Goal: Check status: Check status

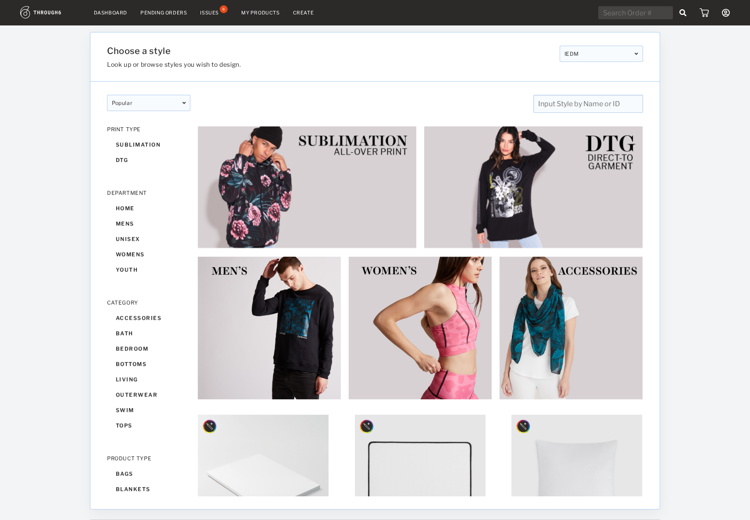
click at [636, 7] on input "text" at bounding box center [635, 12] width 75 height 13
paste input "319802"
type input "319802"
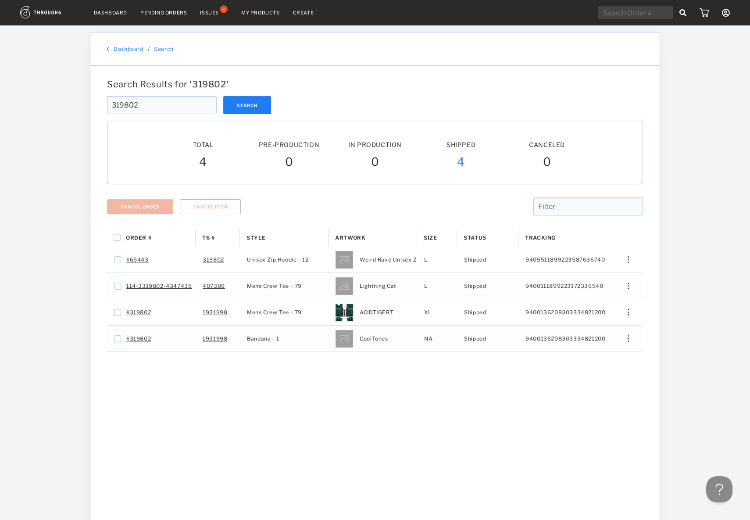
drag, startPoint x: 340, startPoint y: 434, endPoint x: 392, endPoint y: 391, distance: 67.3
click at [342, 433] on div "Order # T6 # Style" at bounding box center [375, 377] width 536 height 296
click at [153, 114] on input "319802" at bounding box center [162, 105] width 110 height 18
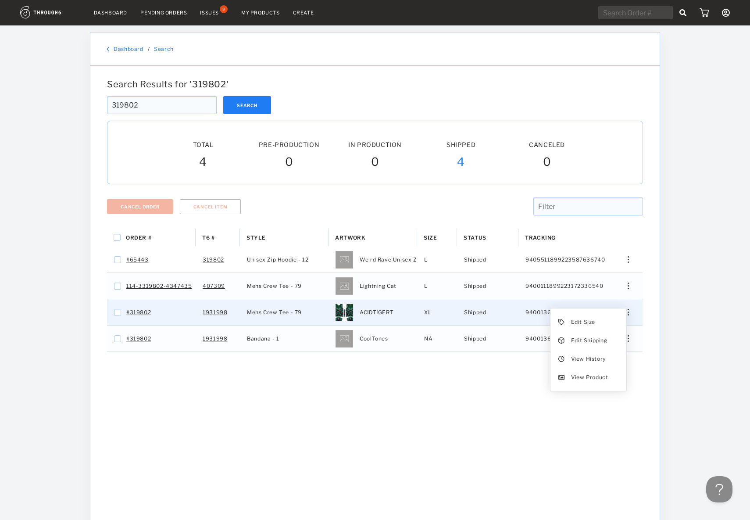
click at [628, 311] on img "Press SPACE to select this row." at bounding box center [628, 312] width 1 height 7
click at [599, 357] on span "View History" at bounding box center [588, 358] width 35 height 11
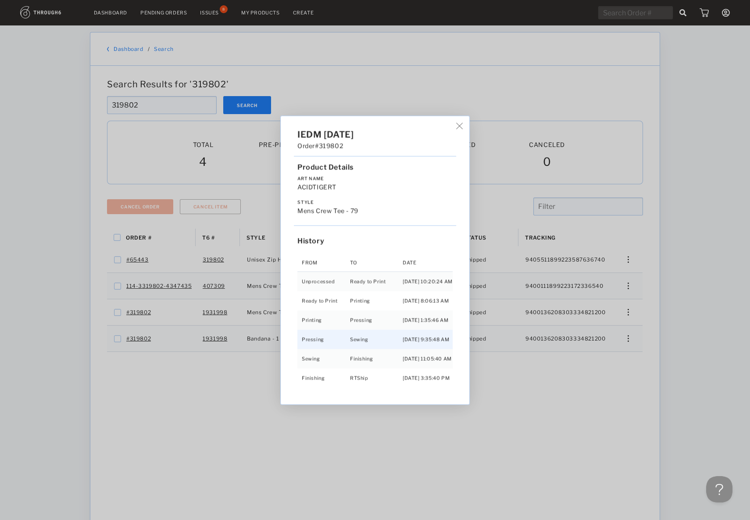
scroll to position [19, 0]
click at [622, 344] on div "IEDM [DATE] Order #319802 Product Details Art Name ACIDTIGERT Style Mens Crew T…" at bounding box center [375, 260] width 750 height 520
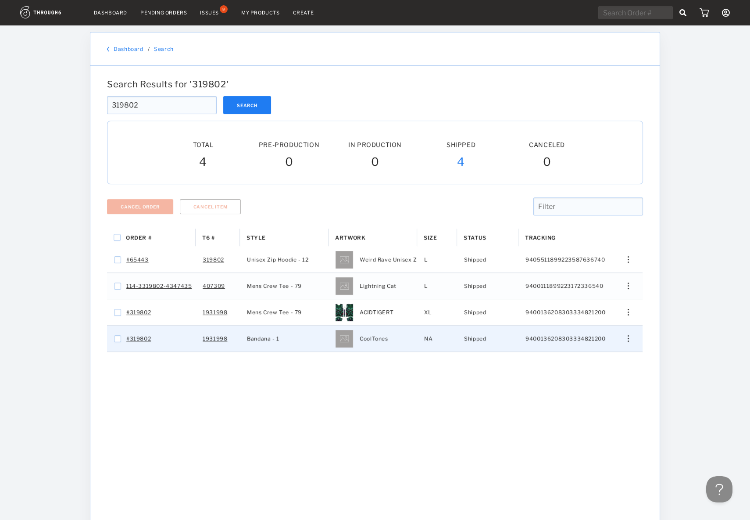
click at [626, 340] on div "Edit Size Edit Shipping View History View Product" at bounding box center [625, 338] width 21 height 7
click at [582, 388] on span "View History" at bounding box center [588, 384] width 35 height 11
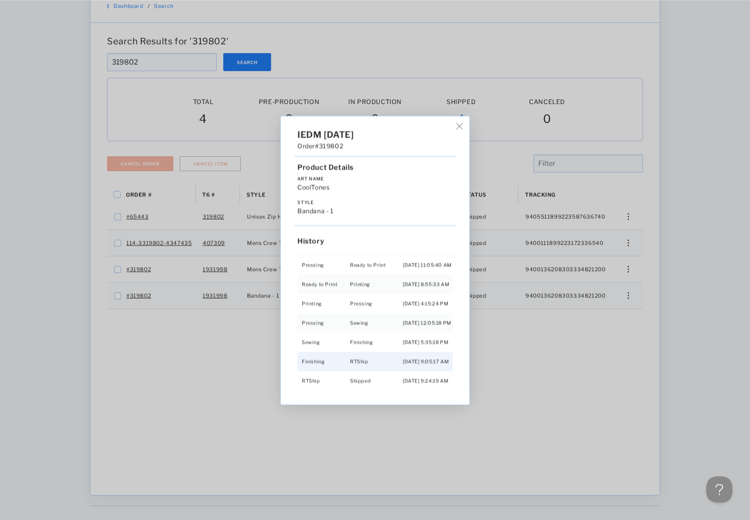
scroll to position [59, 0]
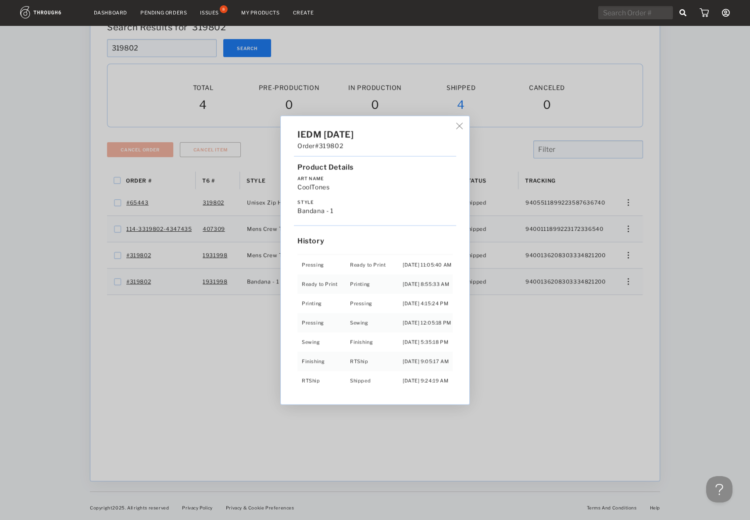
click at [461, 127] on img at bounding box center [459, 125] width 7 height 7
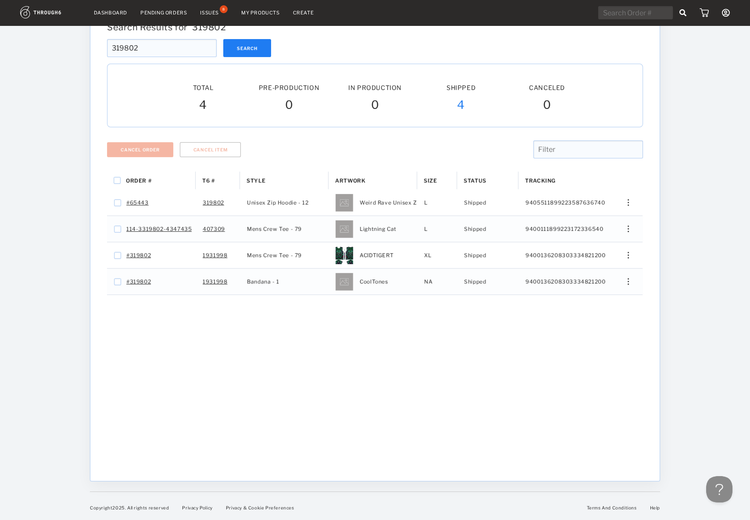
drag, startPoint x: 161, startPoint y: 51, endPoint x: 42, endPoint y: 42, distance: 119.2
click at [107, 39] on input "319802" at bounding box center [162, 48] width 110 height 18
paste input "8541"
type input "318541"
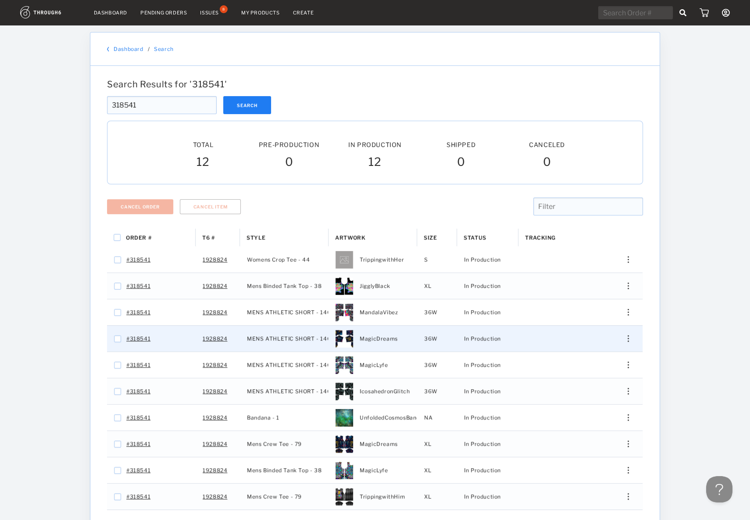
scroll to position [92, 0]
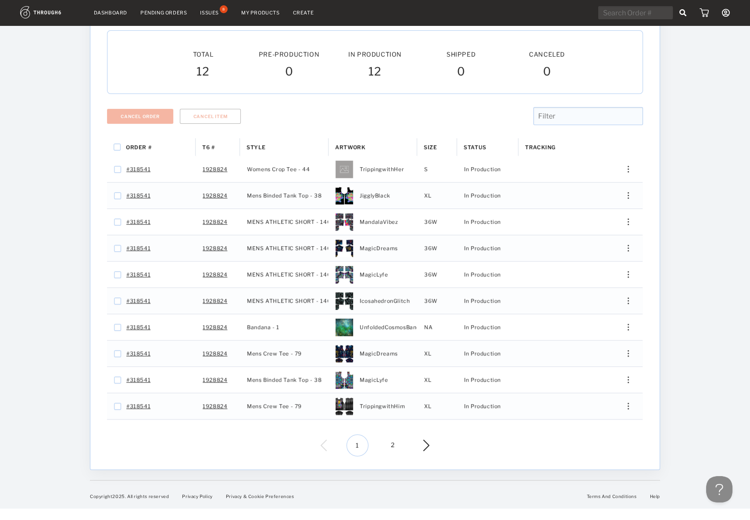
click at [395, 443] on span "2" at bounding box center [393, 445] width 22 height 22
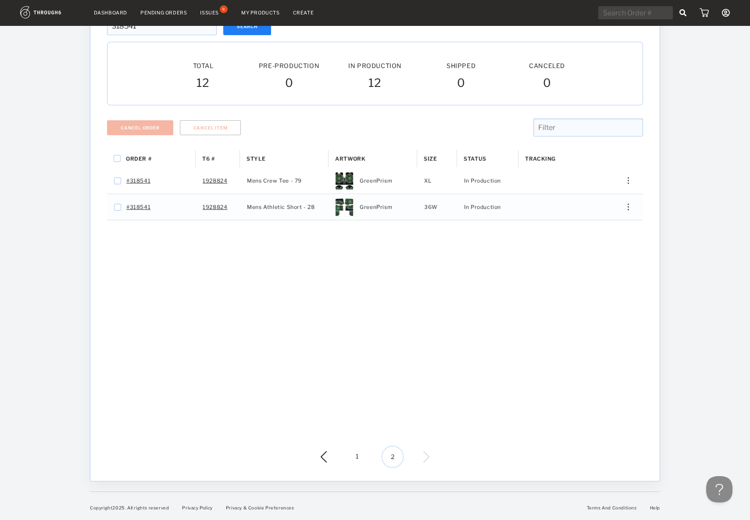
click at [465, 289] on div "Order # T6 # Style" at bounding box center [375, 298] width 536 height 296
